Goal: Information Seeking & Learning: Check status

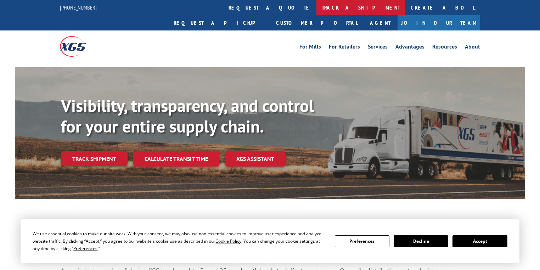
click at [316, 11] on link "track a shipment" at bounding box center [360, 7] width 89 height 15
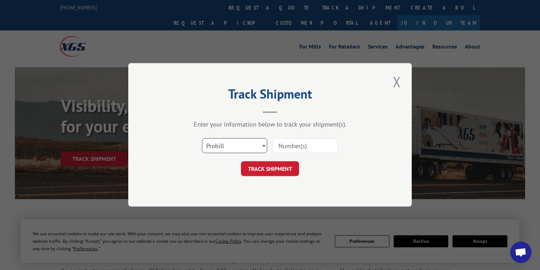
click at [219, 146] on select "Select category... Probill BOL PO" at bounding box center [234, 145] width 65 height 15
select select "po"
click at [202, 138] on select "Select category... Probill BOL PO" at bounding box center [234, 145] width 65 height 15
click at [289, 144] on input at bounding box center [304, 145] width 65 height 15
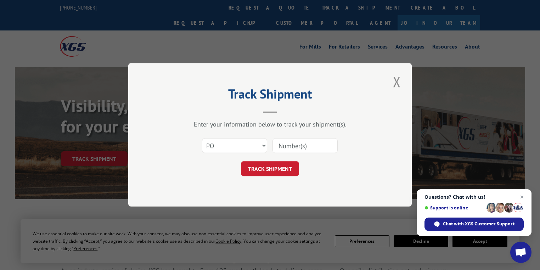
paste input "31507431"
type input "31507431"
click at [282, 165] on button "TRACK SHIPMENT" at bounding box center [270, 168] width 58 height 15
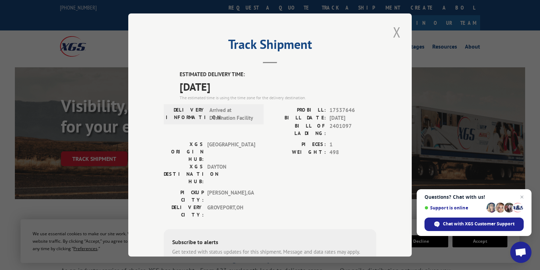
click at [398, 34] on button "Close modal" at bounding box center [397, 31] width 12 height 19
